Goal: Navigation & Orientation: Find specific page/section

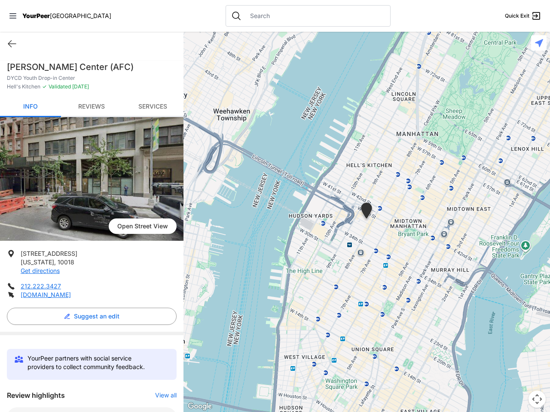
click at [13, 16] on icon at bounding box center [12, 15] width 7 height 5
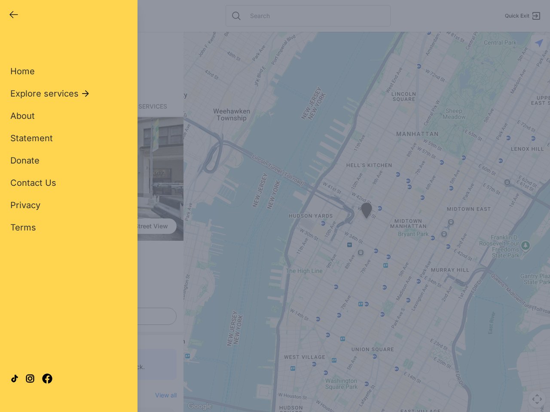
click at [12, 44] on div "Home Explore services About Statement Donate Contact Us Privacy Terms" at bounding box center [68, 136] width 117 height 196
click at [89, 316] on div "Single Adult Families Soup Kitchen Food Pantry Toiletries Restrooms Showers Lau…" at bounding box center [68, 197] width 117 height 318
click at [161, 395] on div "Close panel YourPeer [GEOGRAPHIC_DATA] Quick Exit Single Adult Families Soup Ki…" at bounding box center [275, 206] width 550 height 412
click at [366, 222] on div "Close panel YourPeer [GEOGRAPHIC_DATA] Quick Exit Single Adult Families Soup Ki…" at bounding box center [275, 206] width 550 height 412
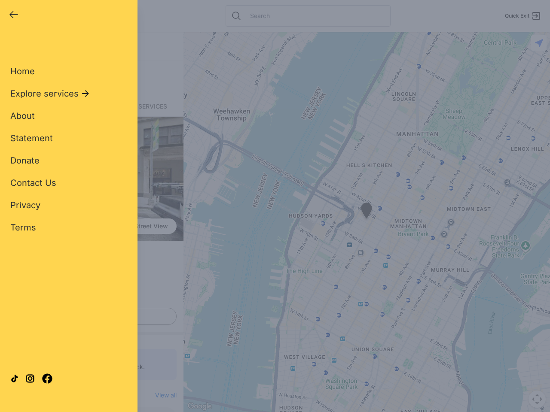
click at [366, 222] on div "Close panel YourPeer [GEOGRAPHIC_DATA] Quick Exit Single Adult Families Soup Ki…" at bounding box center [275, 206] width 550 height 412
click at [366, 212] on div "Close panel YourPeer [GEOGRAPHIC_DATA] Quick Exit Single Adult Families Soup Ki…" at bounding box center [275, 206] width 550 height 412
click at [537, 399] on div "Close panel YourPeer [GEOGRAPHIC_DATA] Quick Exit Single Adult Families Soup Ki…" at bounding box center [275, 206] width 550 height 412
click at [538, 43] on div "Close panel YourPeer [GEOGRAPHIC_DATA] Quick Exit Single Adult Families Soup Ki…" at bounding box center [275, 206] width 550 height 412
